Goal: Find specific page/section: Find specific page/section

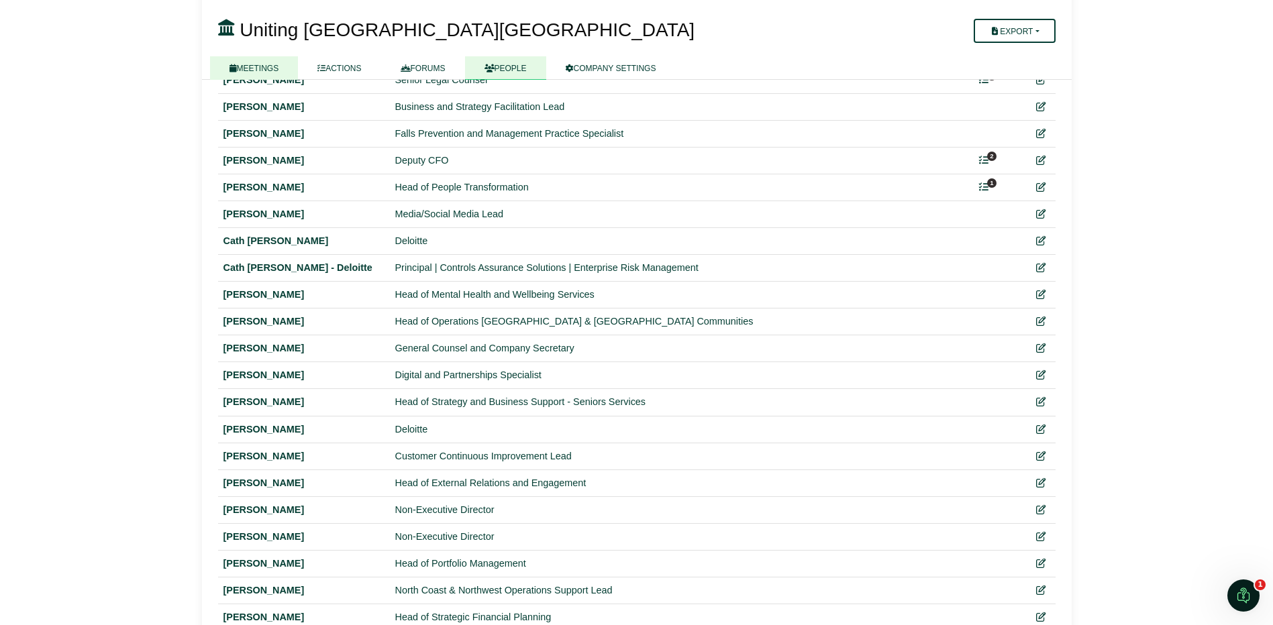
click at [250, 66] on link "MEETINGS" at bounding box center [254, 67] width 89 height 23
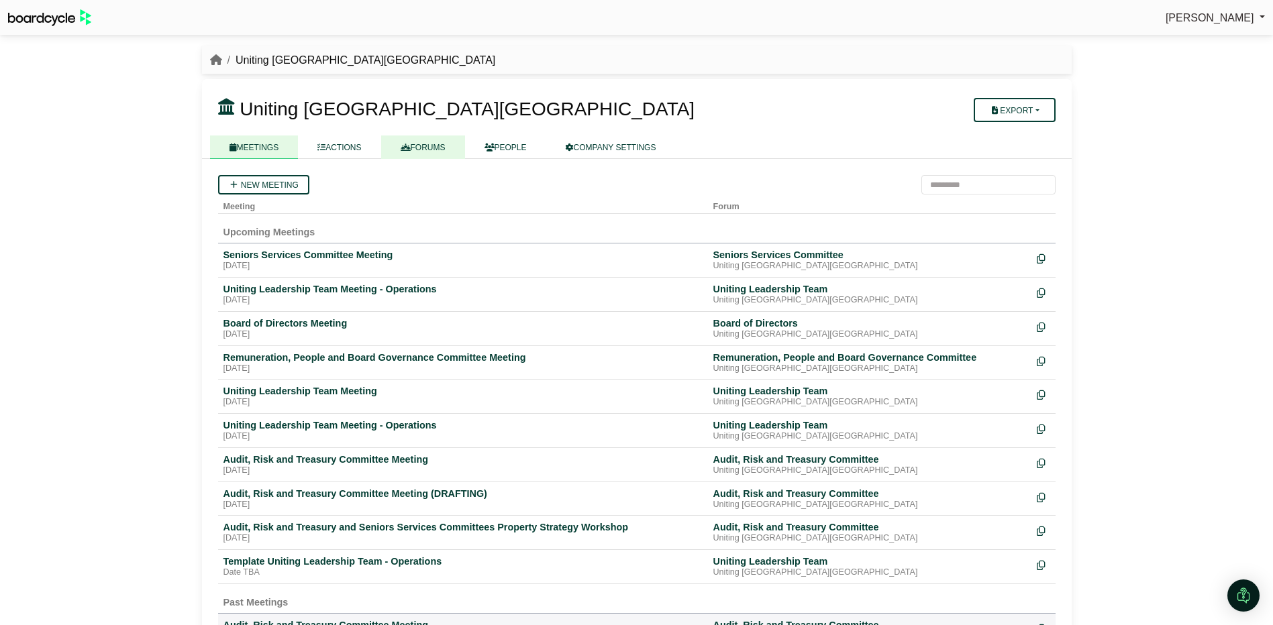
click at [419, 146] on link "FORUMS" at bounding box center [423, 147] width 84 height 23
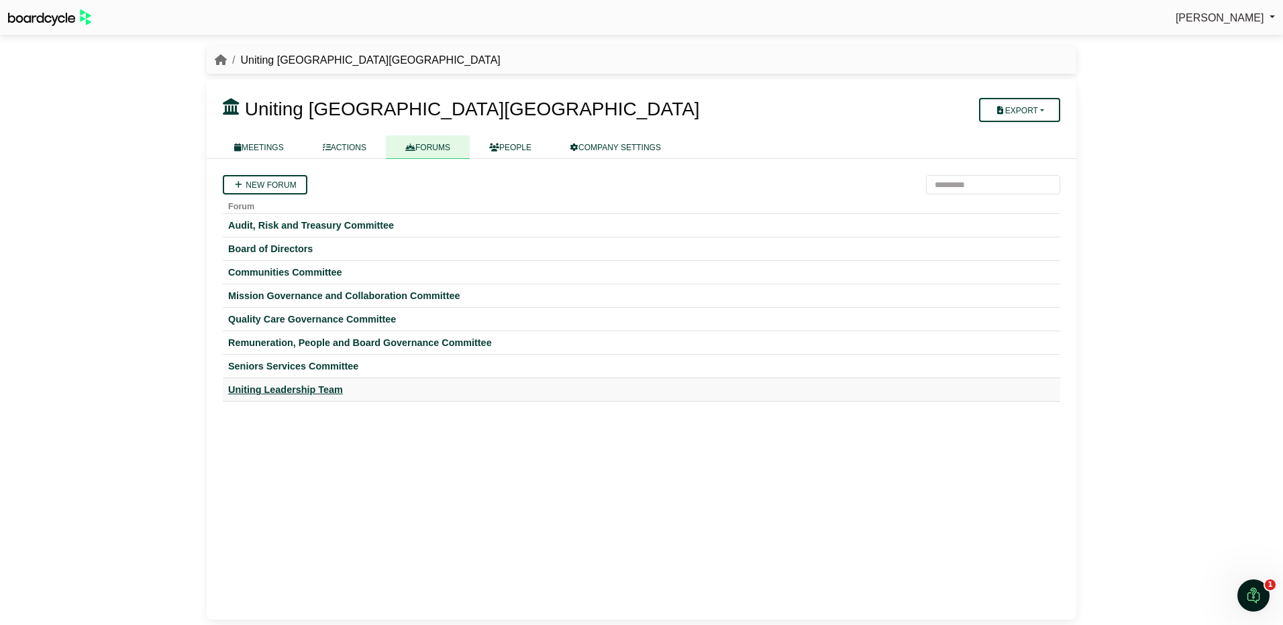
click at [275, 388] on div "Uniting Leadership Team" at bounding box center [641, 390] width 827 height 12
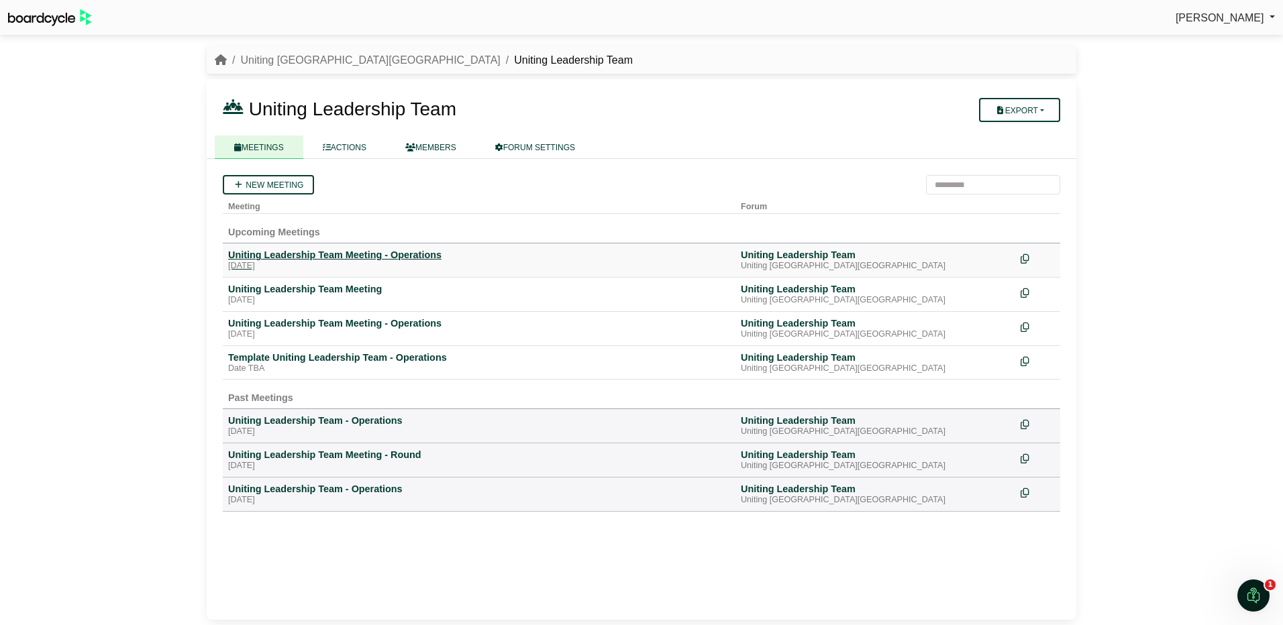
click at [337, 252] on div "Uniting Leadership Team Meeting - Operations" at bounding box center [479, 255] width 502 height 12
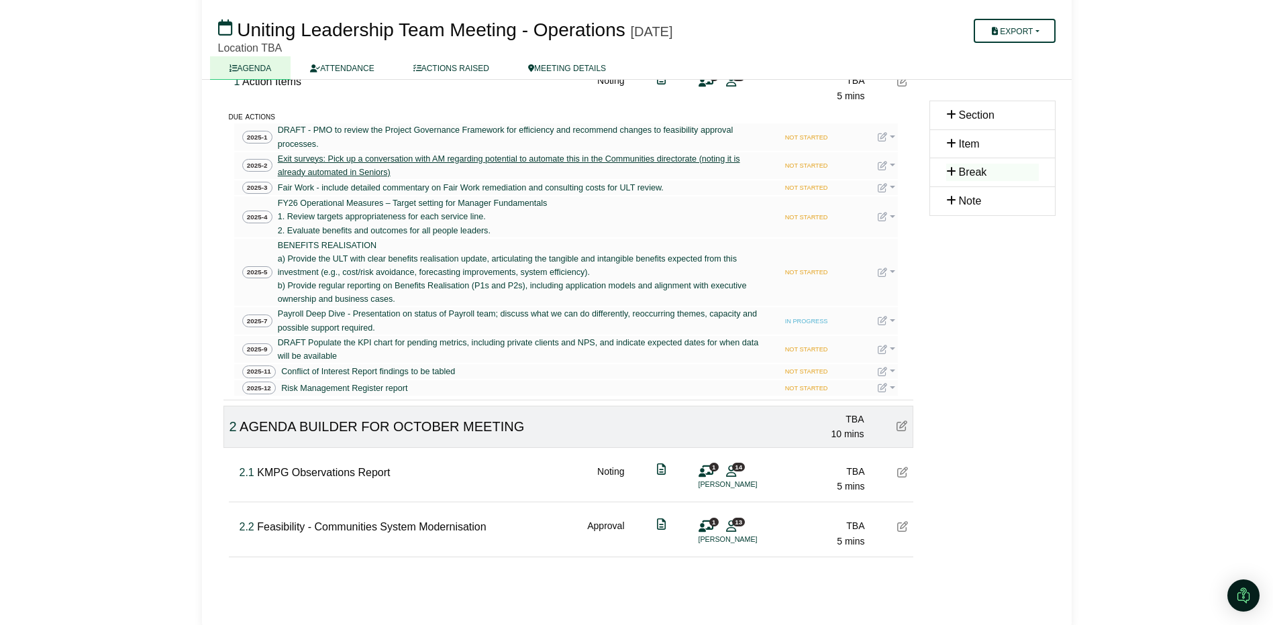
scroll to position [168, 0]
